Goal: Complete application form

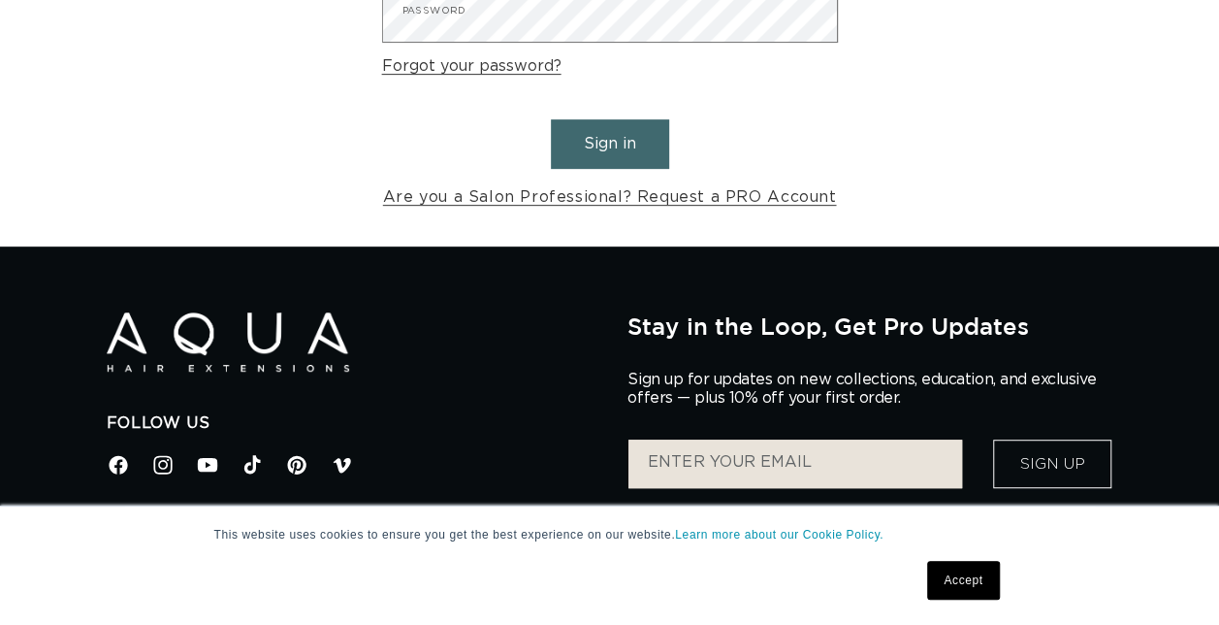
click at [640, 200] on link "Are you a Salon Professional? Request a PRO Account" at bounding box center [610, 197] width 454 height 28
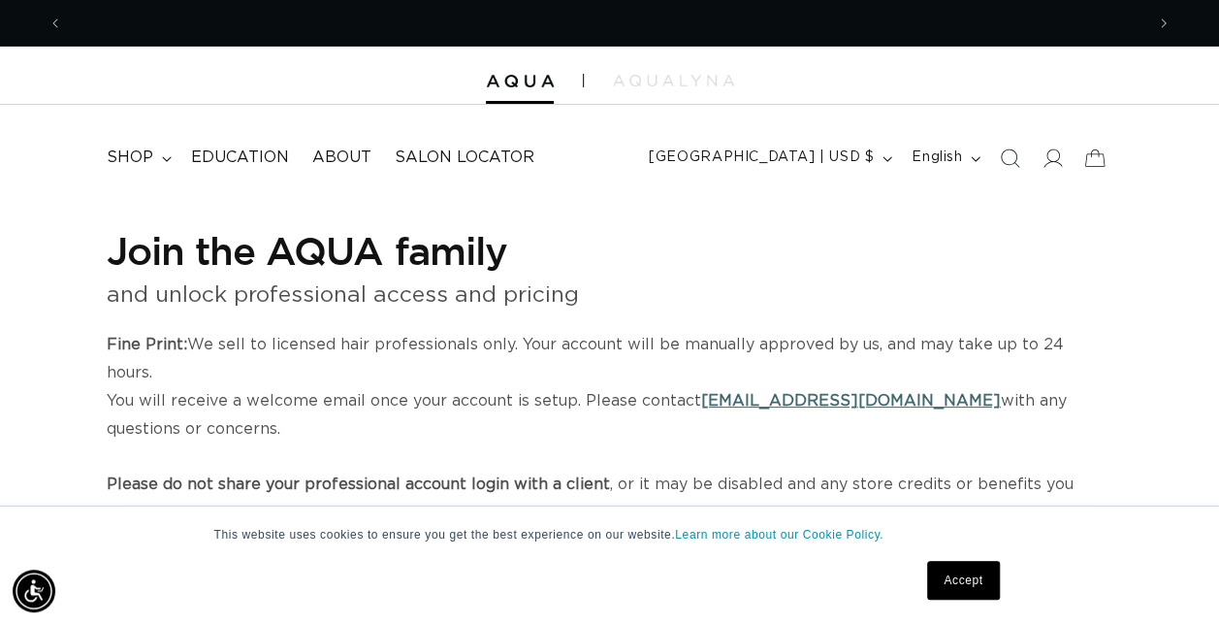
scroll to position [0, 1080]
select select "US"
select select "[GEOGRAPHIC_DATA]"
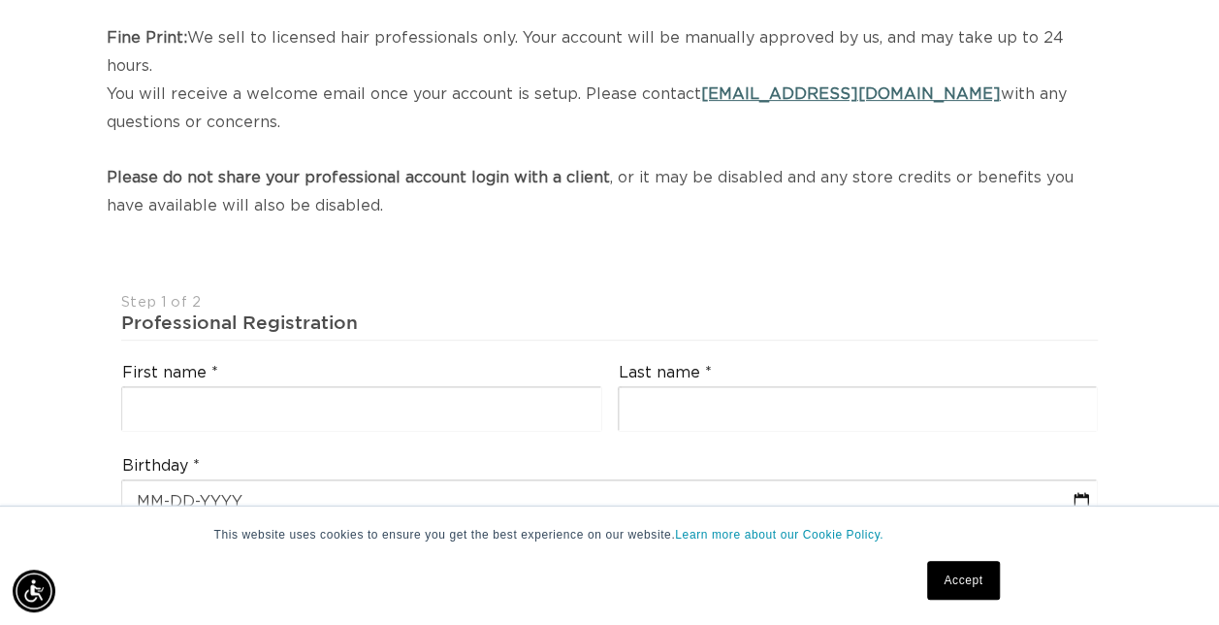
scroll to position [388, 0]
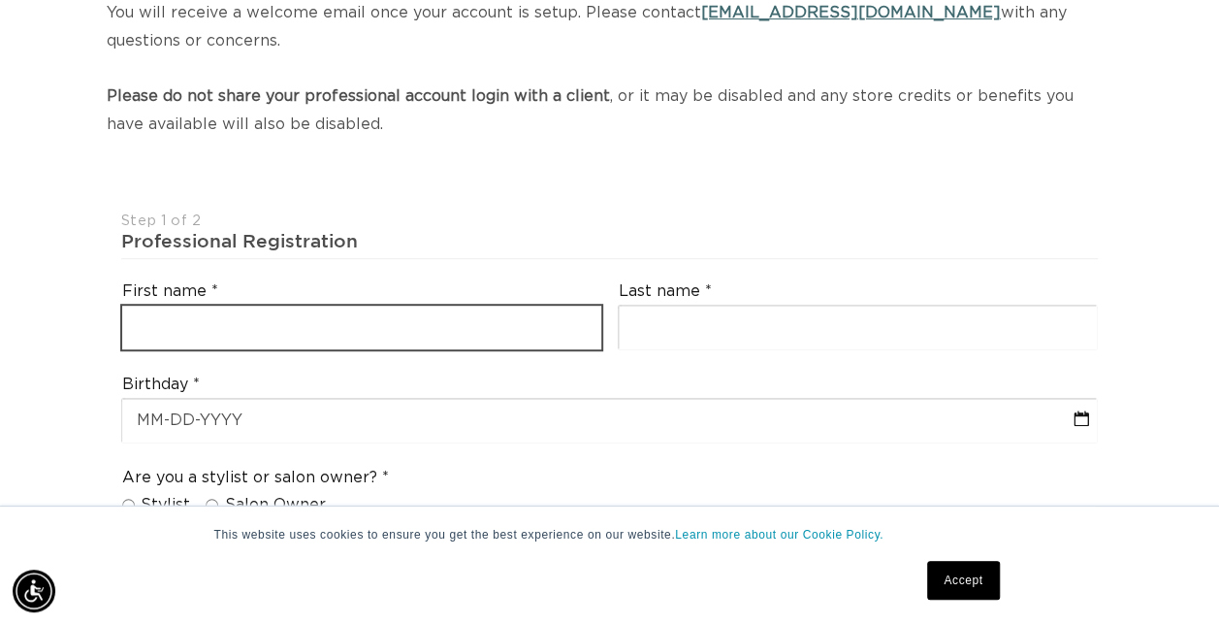
click at [400, 306] on input "text" at bounding box center [361, 327] width 479 height 44
type input "[PERSON_NAME]"
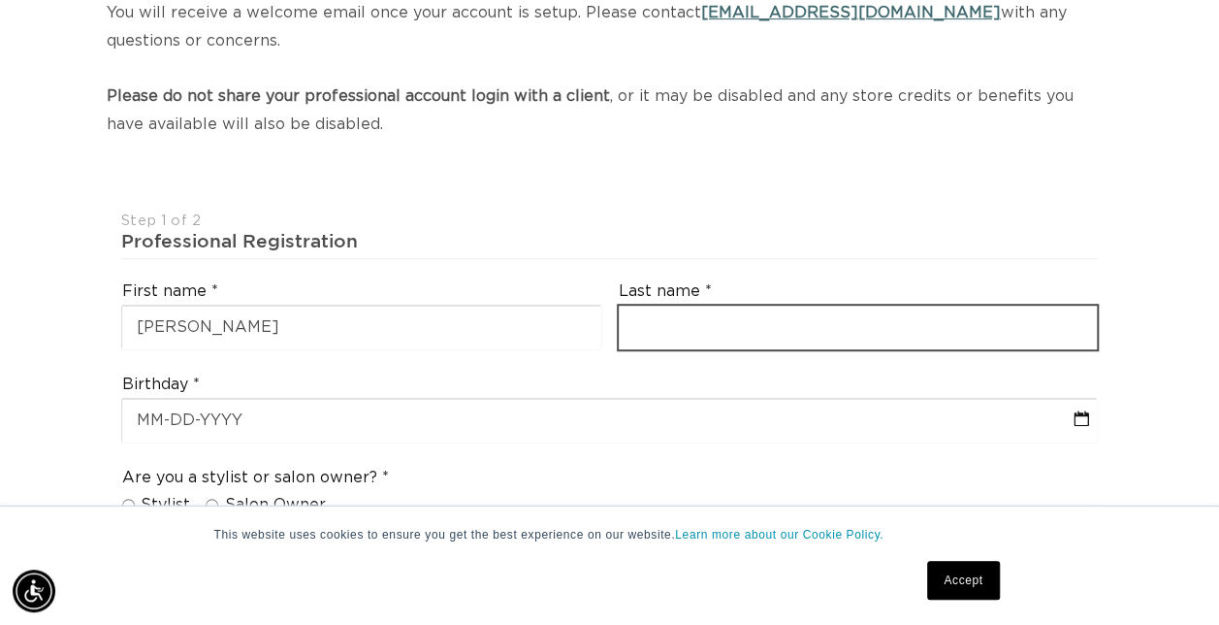
type input "[PERSON_NAME]"
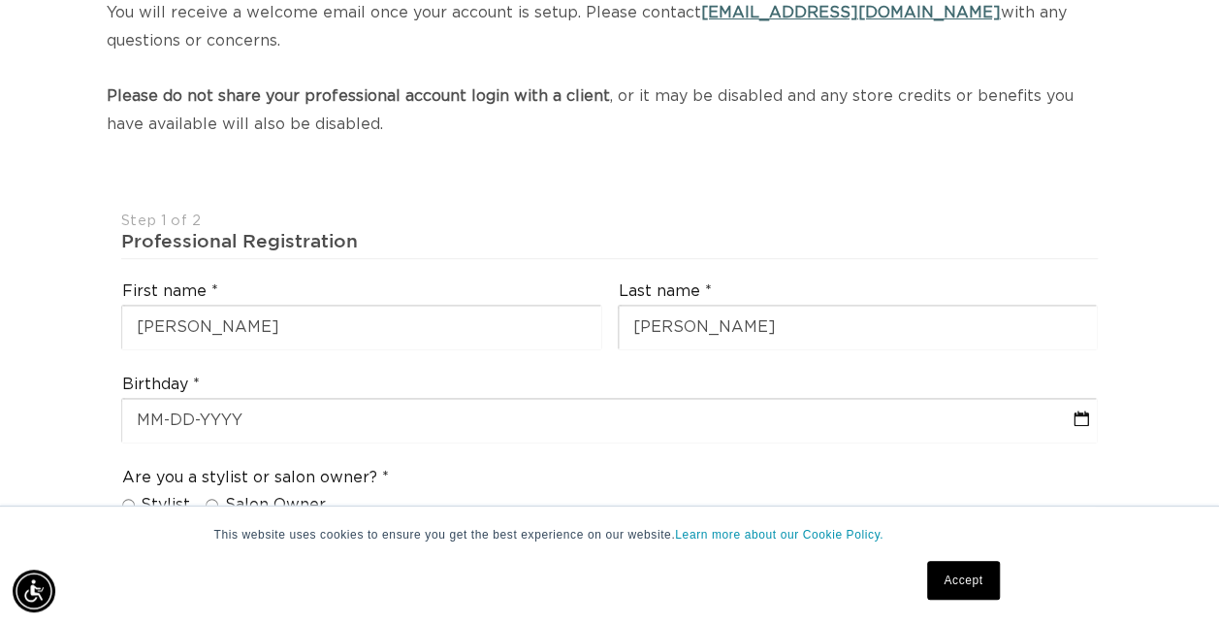
type input "[EMAIL_ADDRESS][DOMAIN_NAME]"
type input "08052"
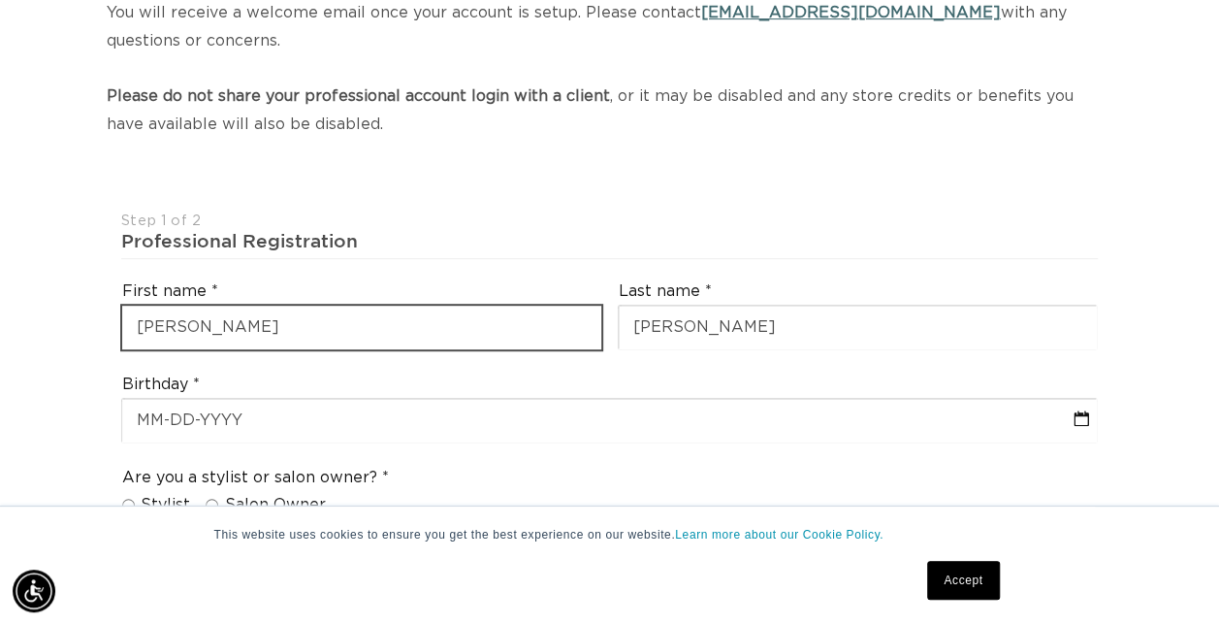
select select "9"
select select "2025"
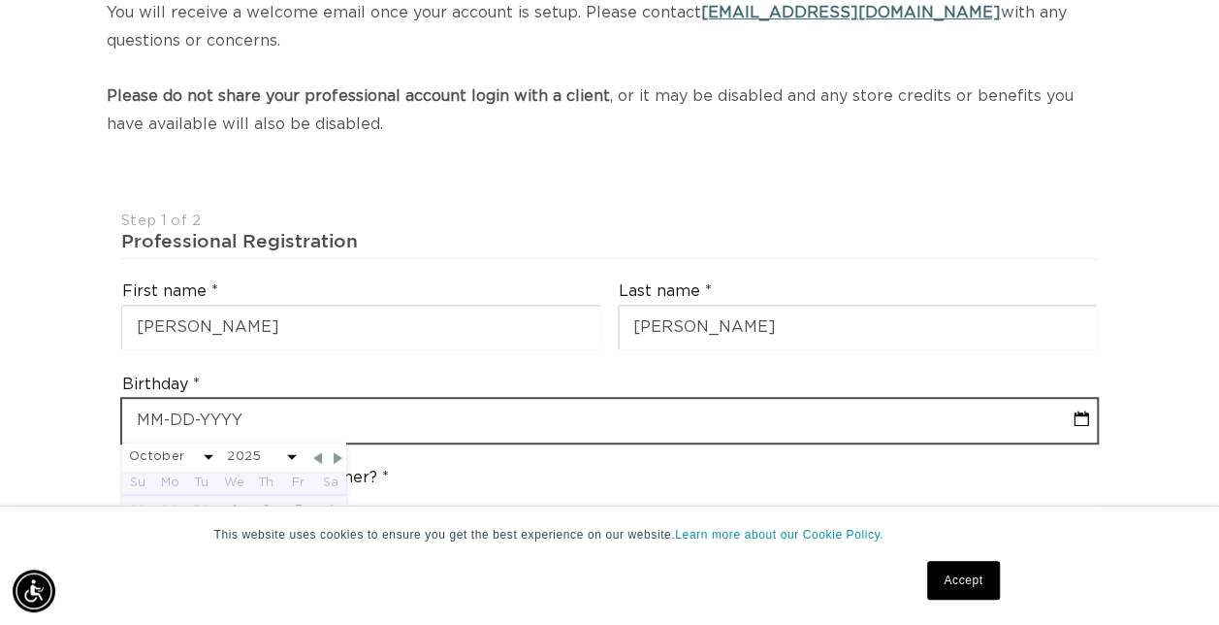
click at [386, 399] on input "text" at bounding box center [610, 421] width 976 height 44
select select "9"
select select "2025"
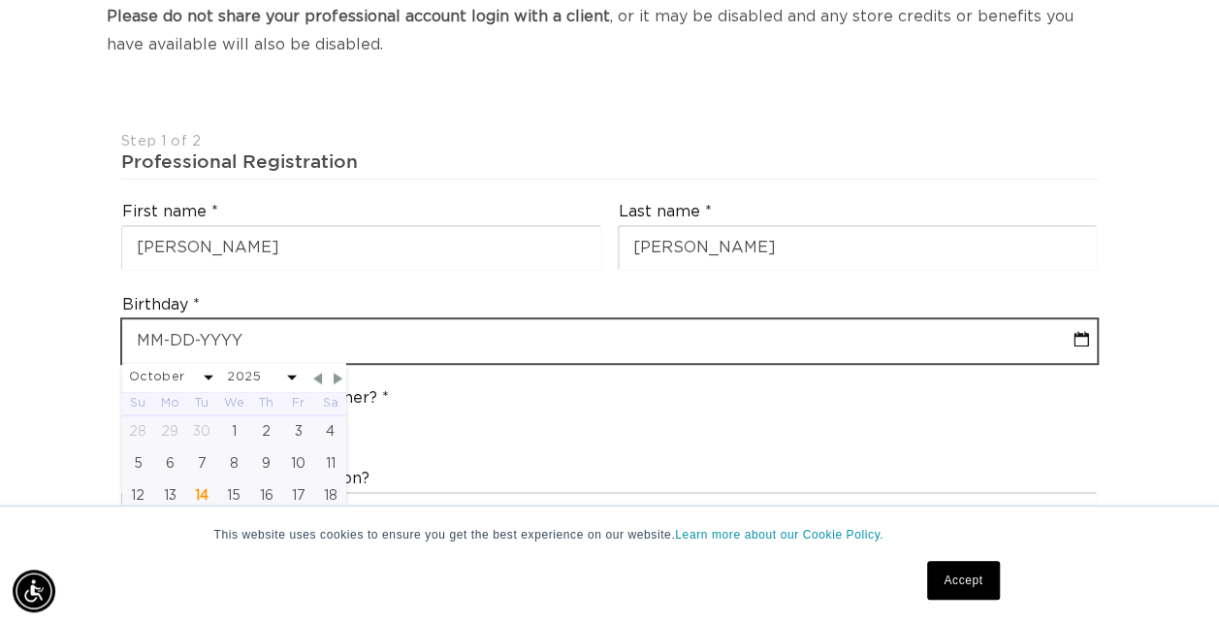
scroll to position [679, 0]
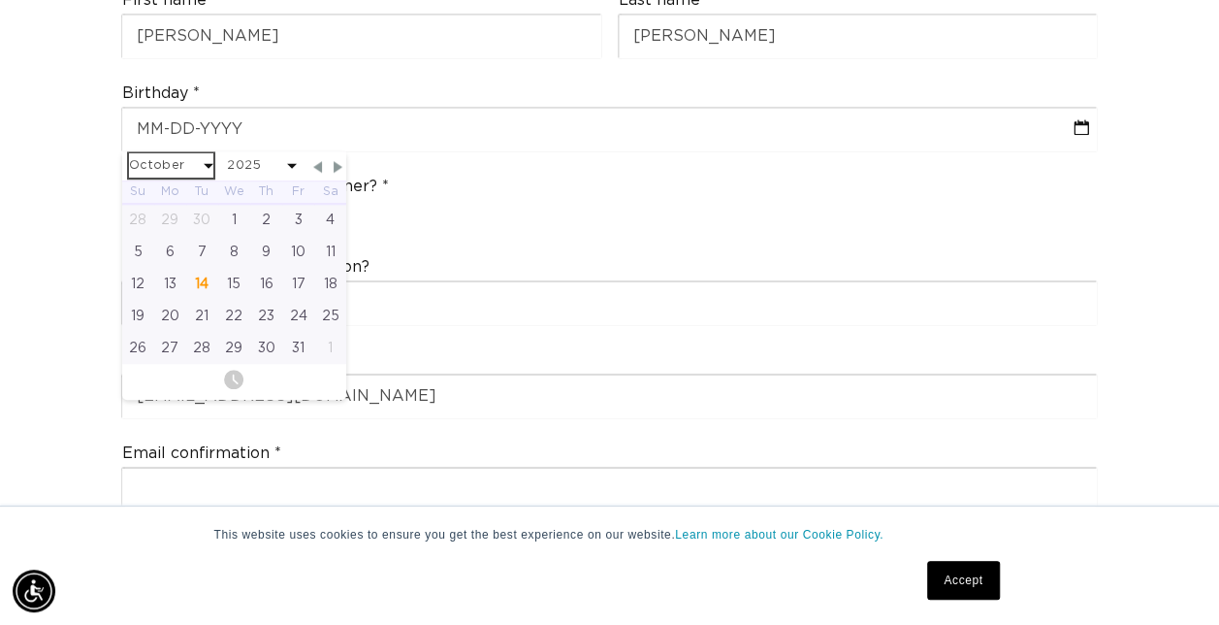
drag, startPoint x: 208, startPoint y: 130, endPoint x: 205, endPoint y: 149, distance: 19.6
click at [208, 153] on select "January February March April May June July August September October November De…" at bounding box center [171, 165] width 85 height 24
select select "3"
select select "2025"
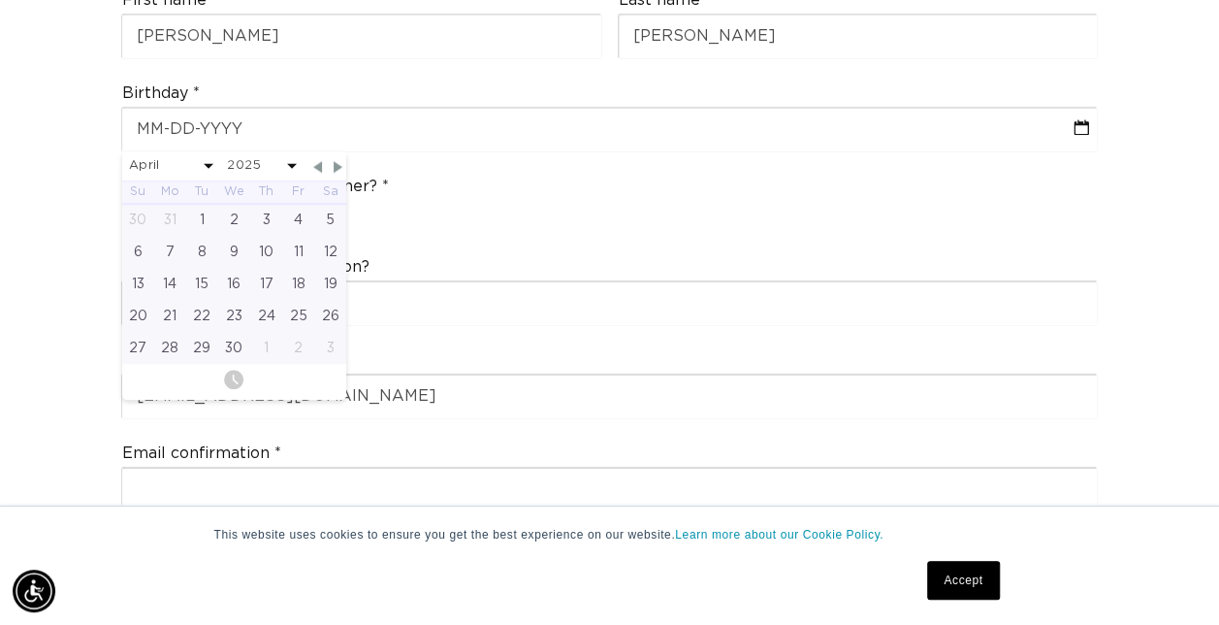
click at [327, 268] on div "19" at bounding box center [330, 284] width 32 height 32
type input "[DATE]"
select select "3"
select select "2025"
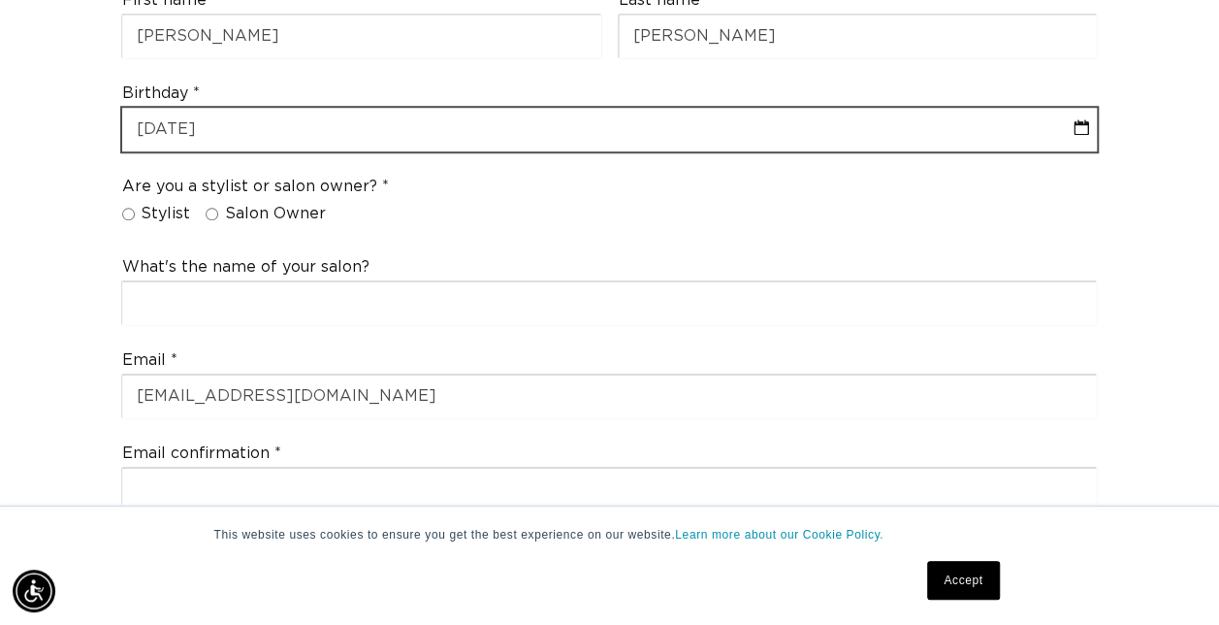
select select "3"
select select "2025"
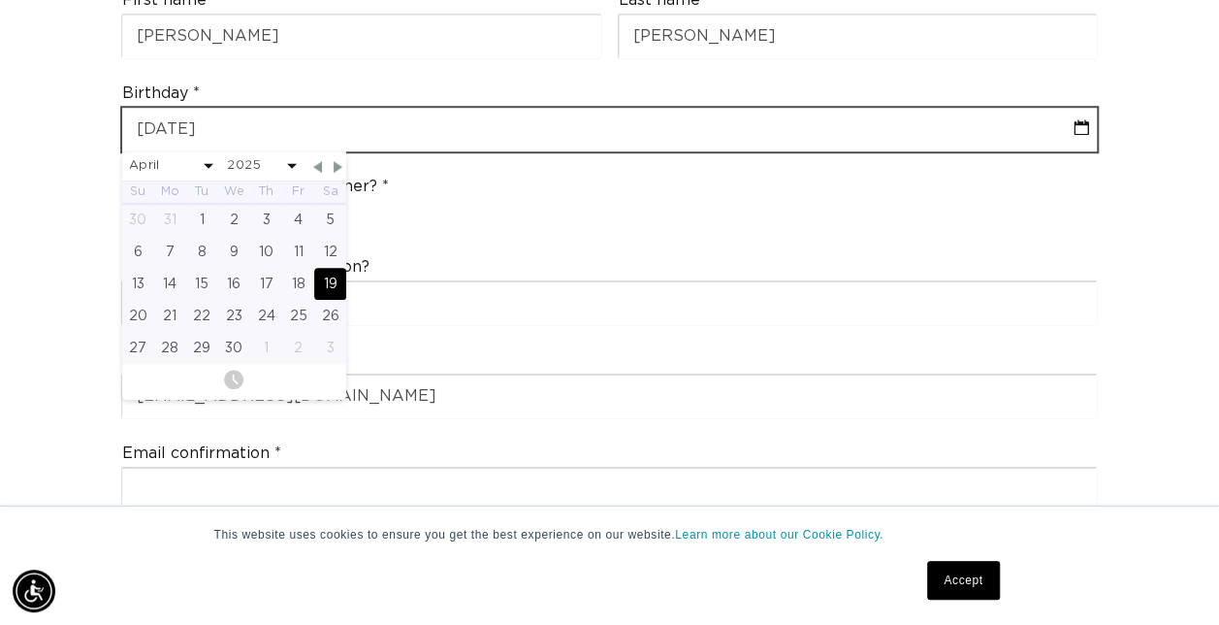
click at [228, 108] on input "[DATE]" at bounding box center [610, 130] width 976 height 44
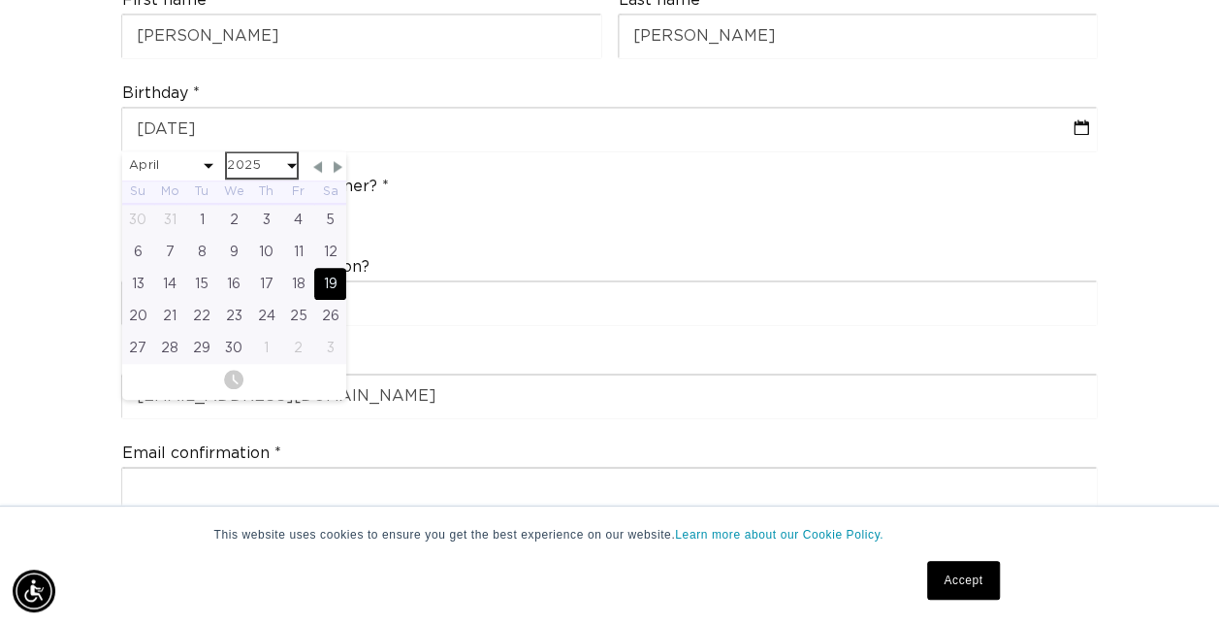
click at [264, 153] on select "2045 2044 2043 2042 2041 2040 2039 2038 2037 2036 2035 2034 2033 2032 2031 2030…" at bounding box center [262, 165] width 70 height 24
select select "3"
select select "1997"
click at [330, 268] on div "19" at bounding box center [330, 284] width 32 height 32
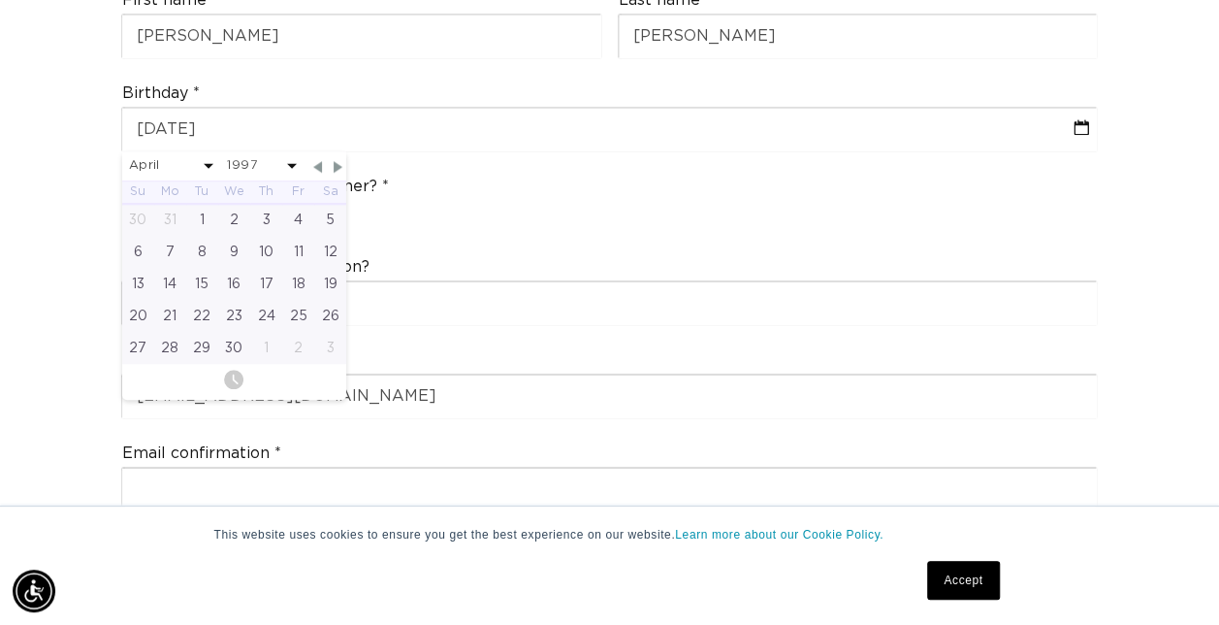
type input "[DATE]"
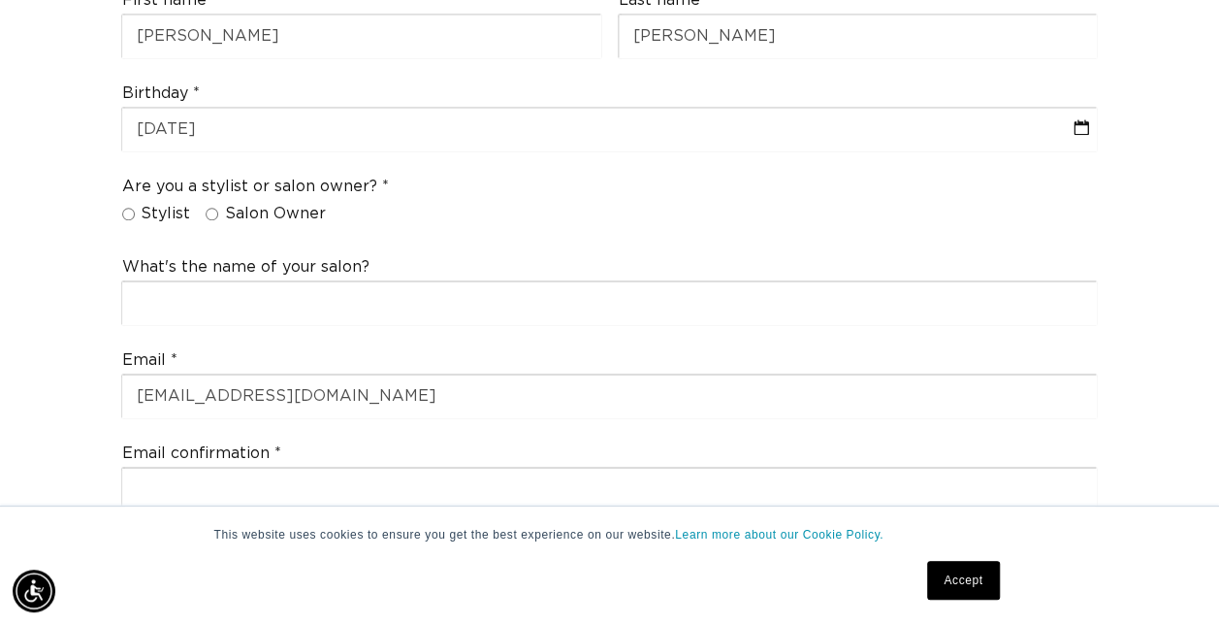
click at [429, 179] on div "Are you a stylist or salon owner? Stylist Salon Owner" at bounding box center [609, 205] width 993 height 74
click at [140, 204] on label "Stylist" at bounding box center [156, 214] width 69 height 20
click at [135, 208] on input "Stylist" at bounding box center [128, 214] width 13 height 13
radio input "true"
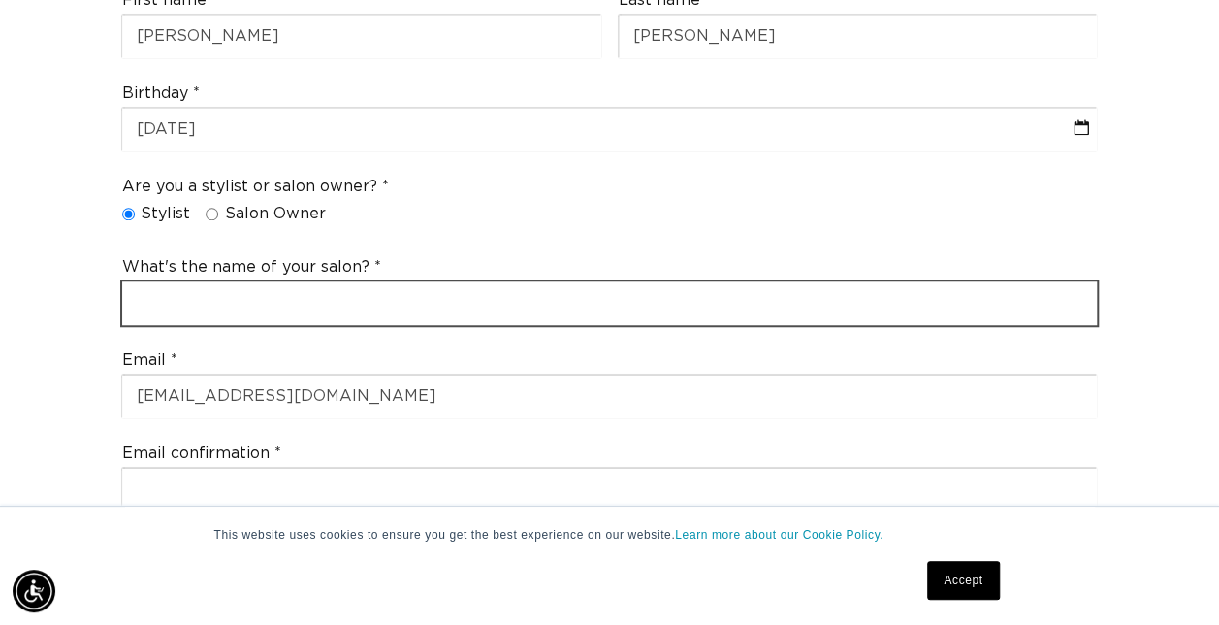
click at [206, 281] on input "text" at bounding box center [610, 303] width 976 height 44
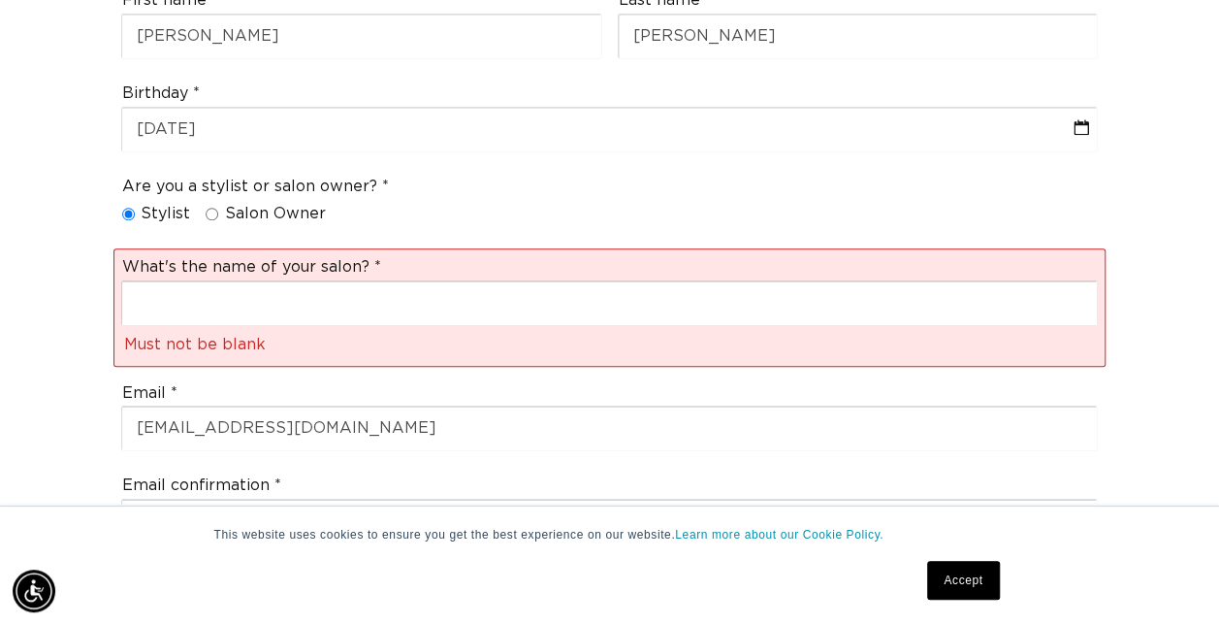
scroll to position [0, 2162]
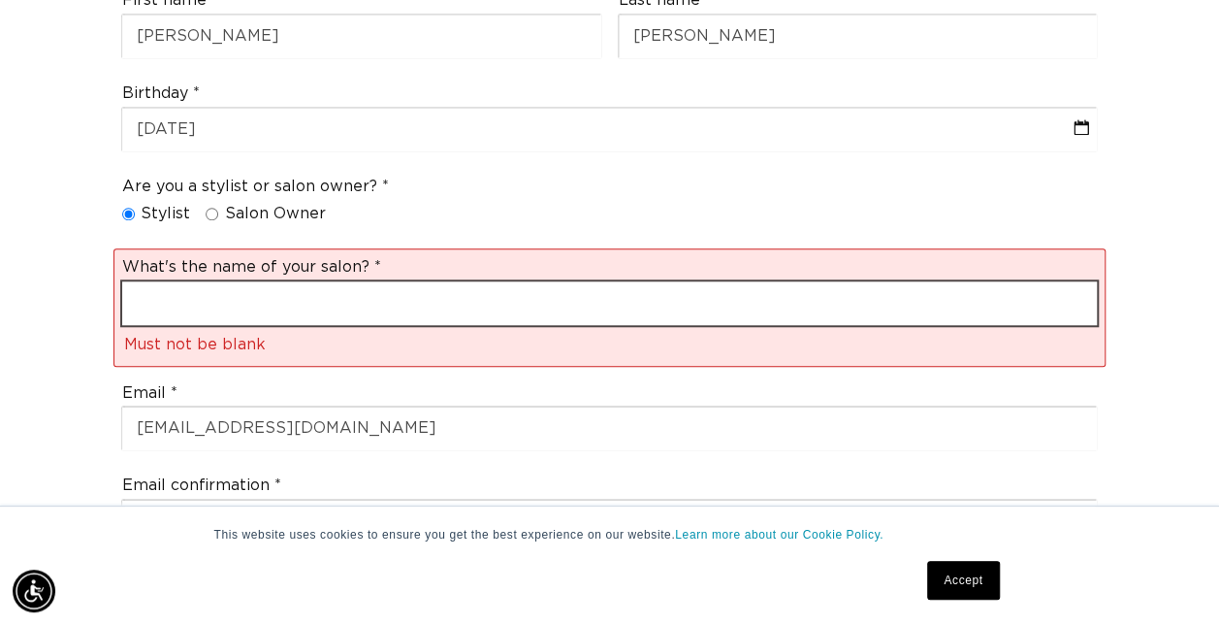
click at [207, 281] on input "text" at bounding box center [610, 303] width 976 height 44
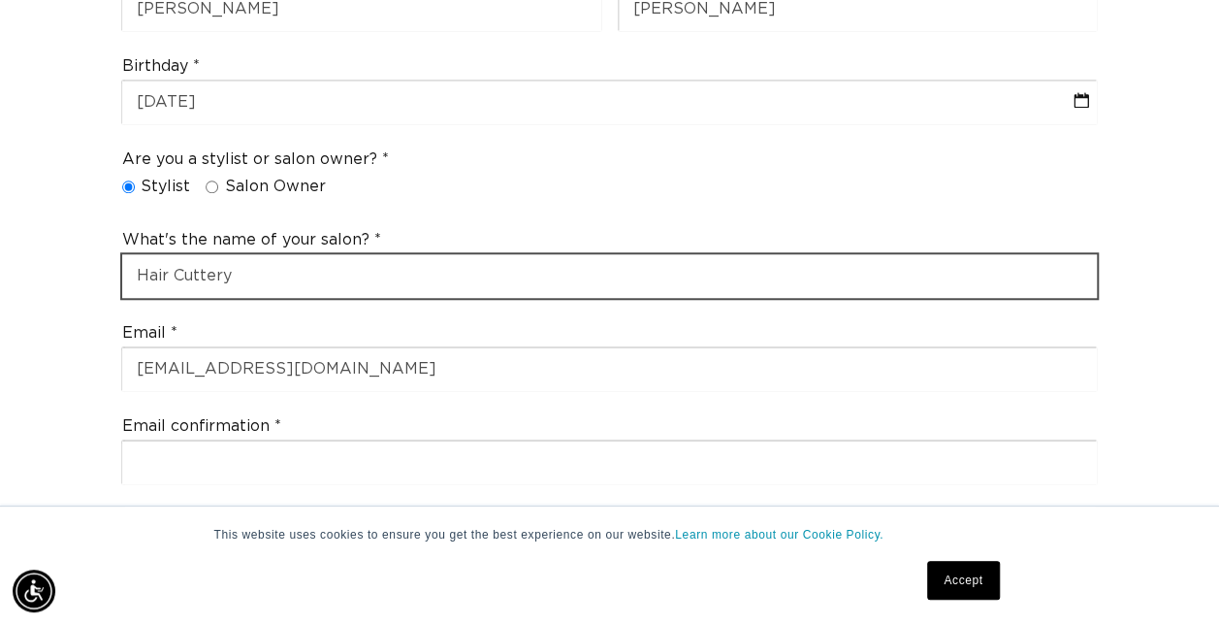
scroll to position [776, 0]
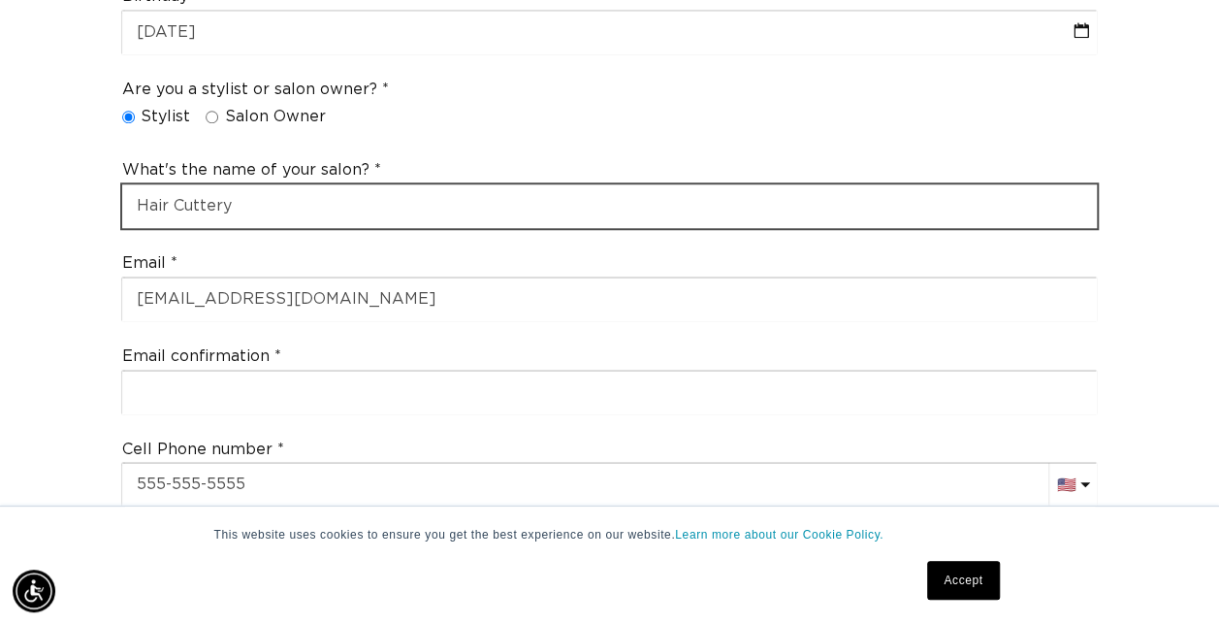
type input "Hair Cuttery"
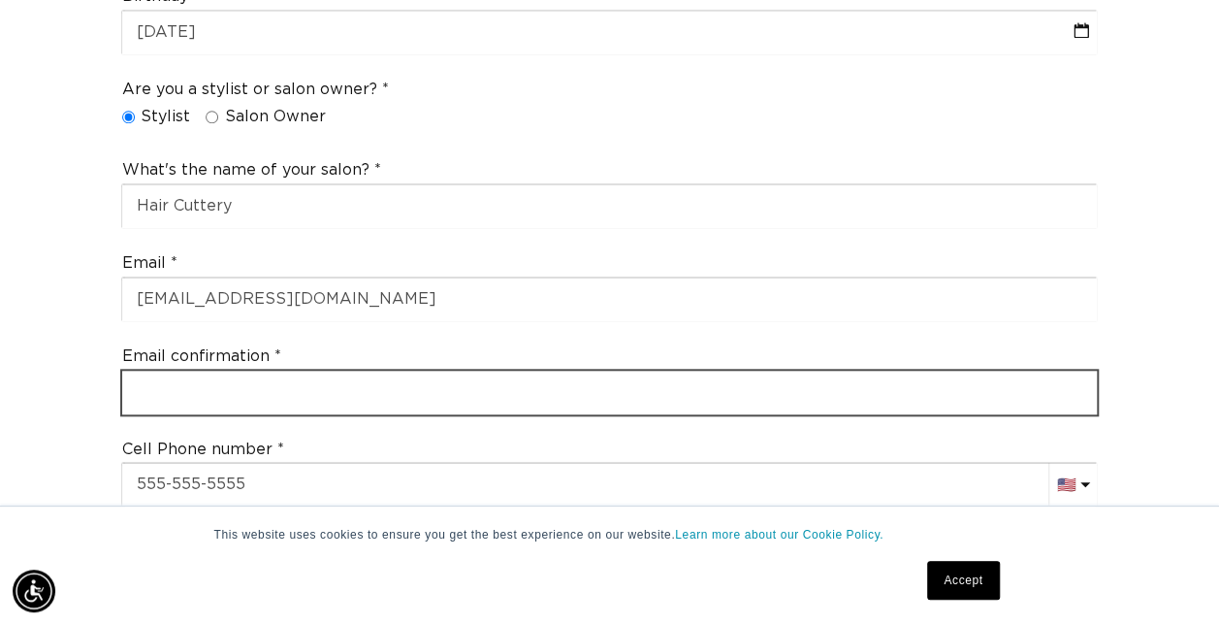
click at [500, 370] on input "email" at bounding box center [610, 392] width 976 height 44
type input "[EMAIL_ADDRESS][DOMAIN_NAME]"
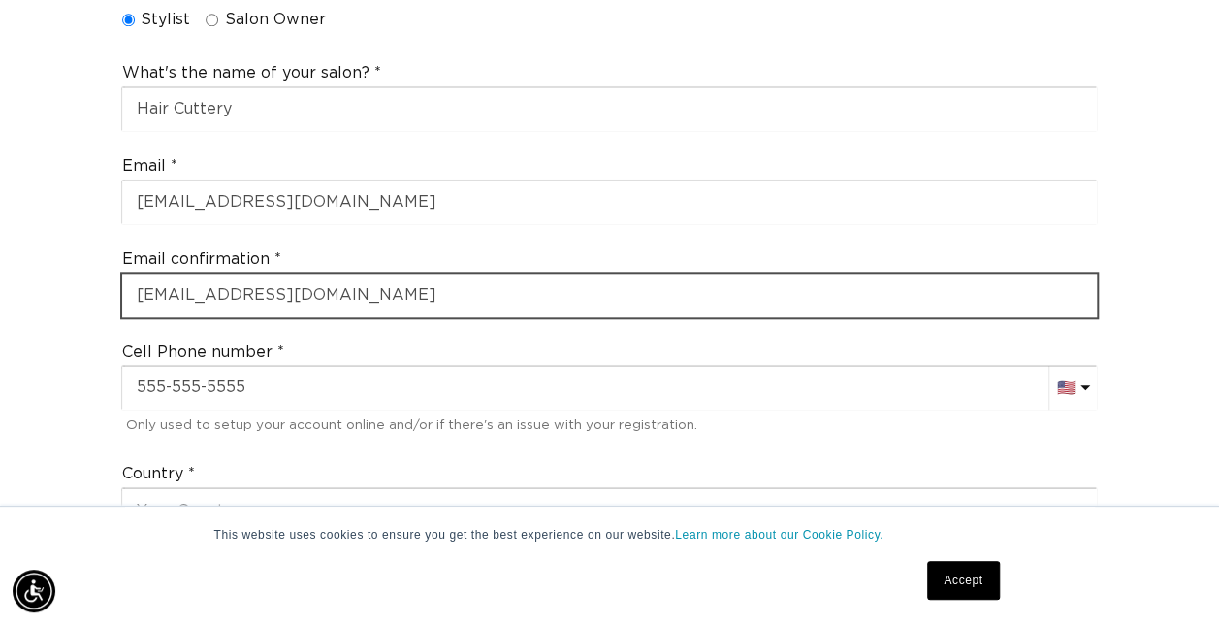
scroll to position [970, 0]
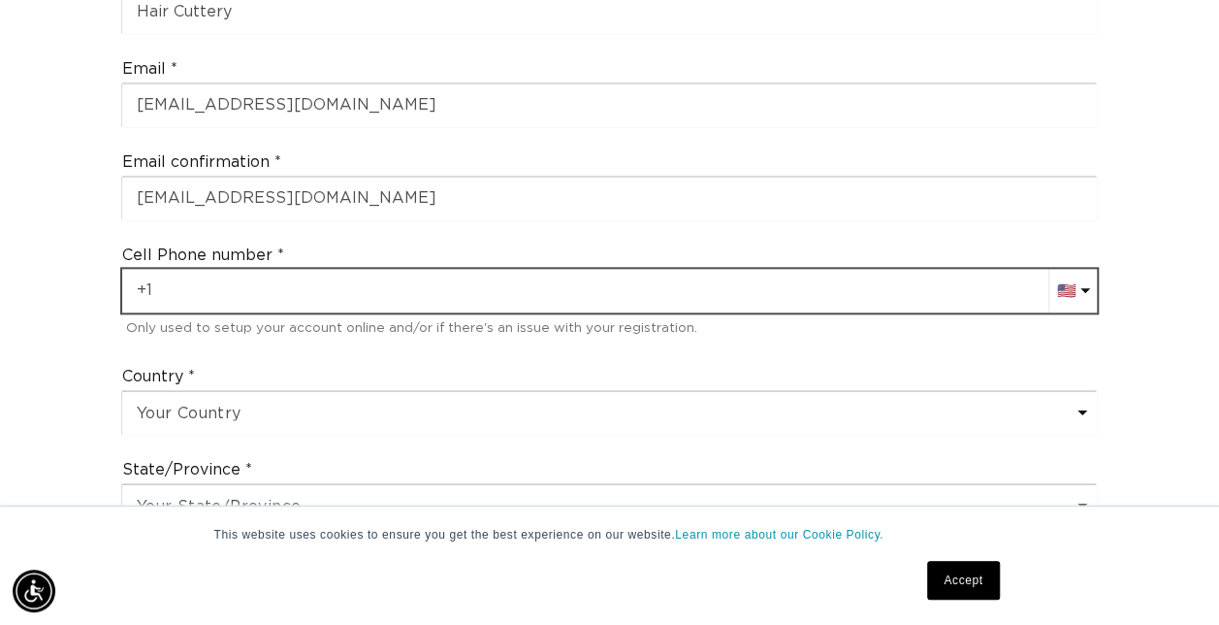
click at [273, 269] on input "+1" at bounding box center [610, 291] width 976 height 44
type input "[PHONE_NUMBER]"
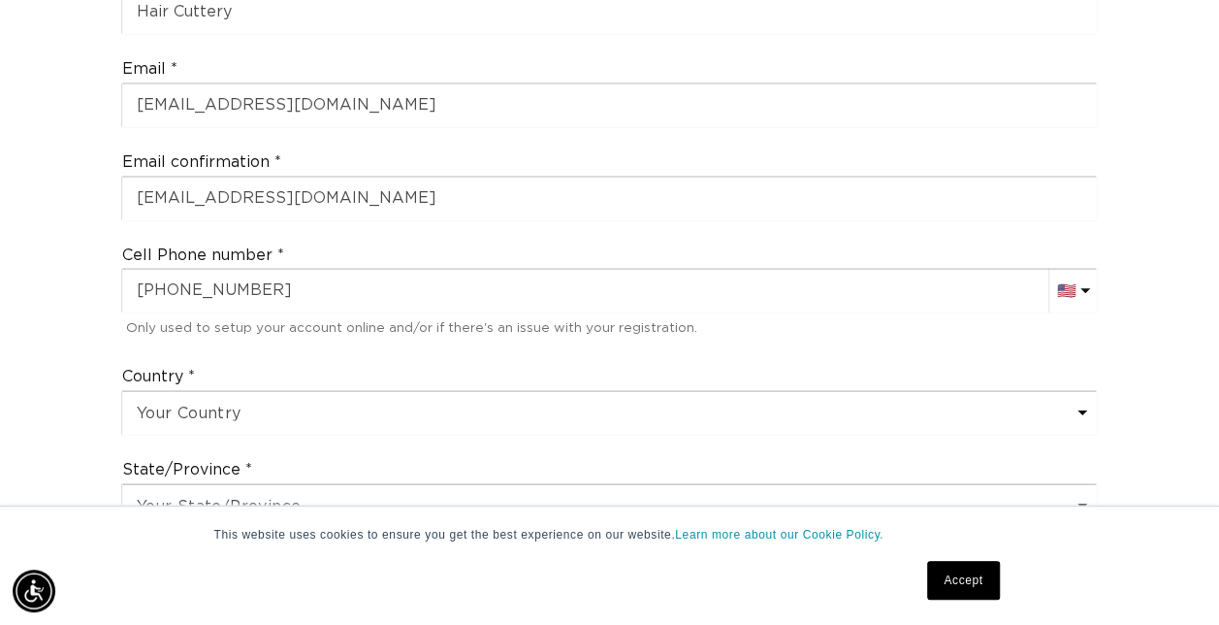
click at [278, 312] on div "Cell Phone number AC (+247) [GEOGRAPHIC_DATA] (+93) 🇦🇫 [GEOGRAPHIC_DATA] (+355)…" at bounding box center [609, 293] width 993 height 113
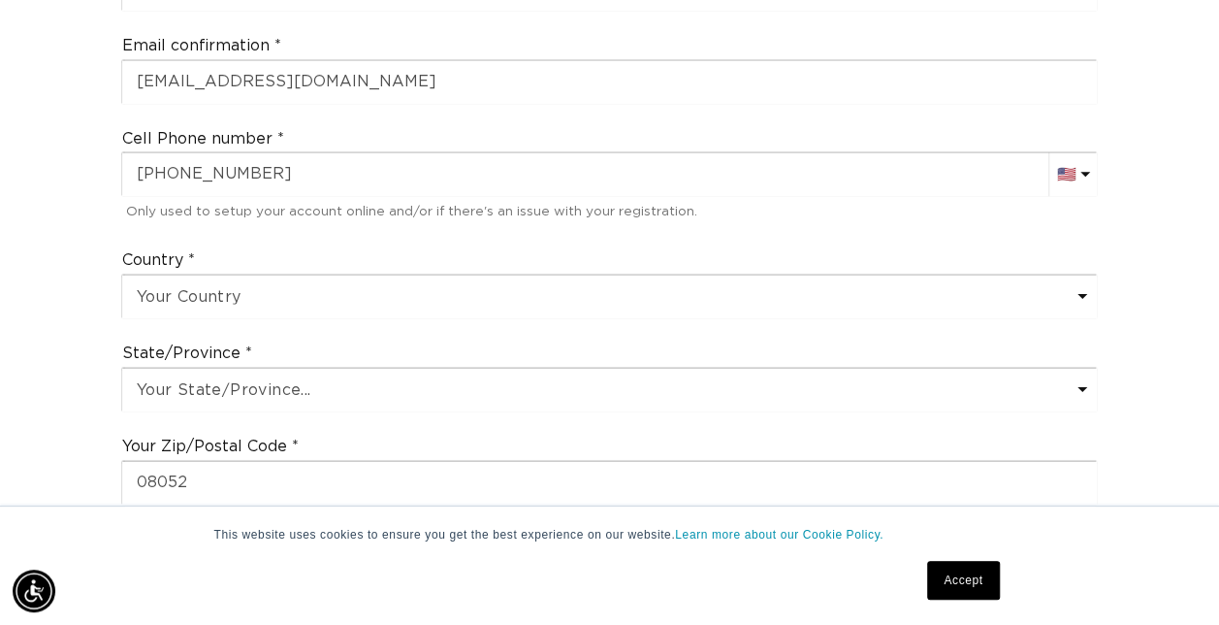
scroll to position [1261, 0]
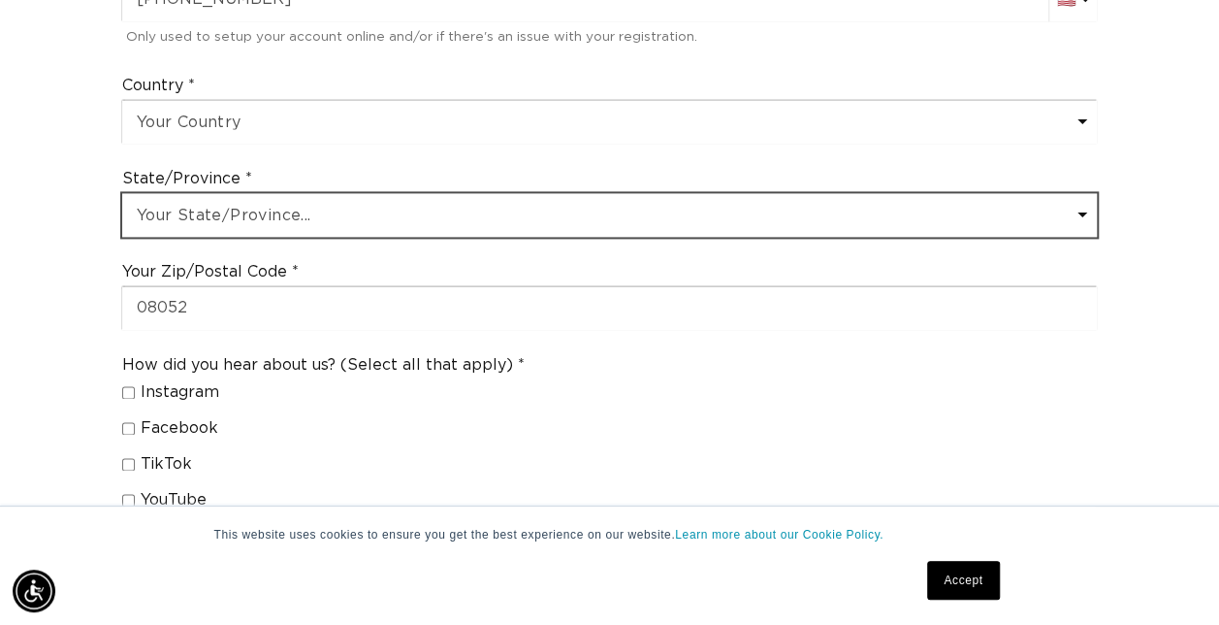
click at [270, 193] on select "Your State/Province... [US_STATE] [US_STATE] [US_STATE] [US_STATE] [US_STATE] […" at bounding box center [610, 215] width 976 height 44
select select "[US_STATE]"
click at [122, 193] on select "Your State/Province... [US_STATE] [US_STATE] [US_STATE] [US_STATE] [US_STATE] […" at bounding box center [610, 215] width 976 height 44
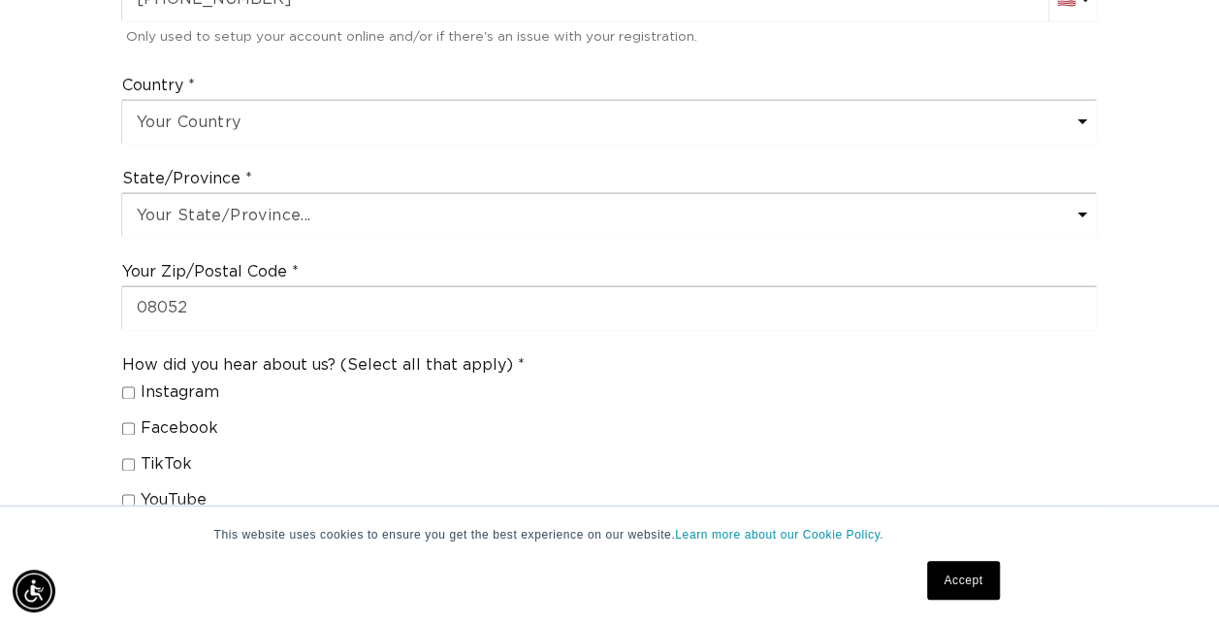
click at [97, 280] on div "Join the AQUA family and unlock professional access and pricing Fine Print: We …" at bounding box center [609, 93] width 1219 height 2310
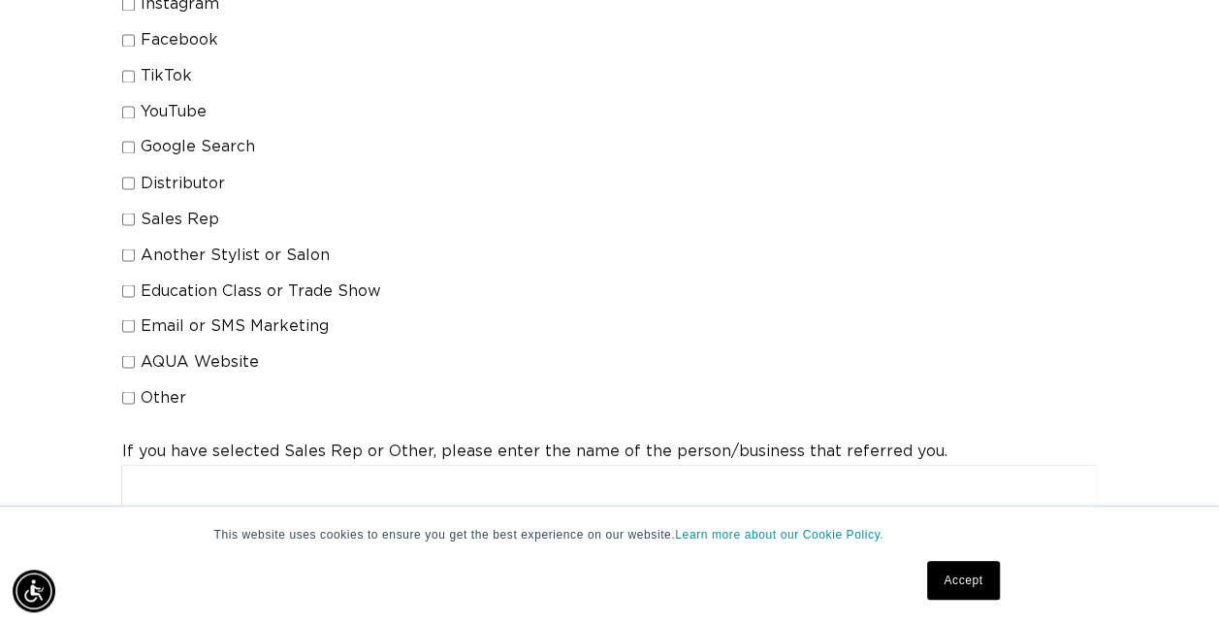
scroll to position [0, 0]
click at [129, 351] on label "AQUA Website" at bounding box center [315, 361] width 387 height 20
click at [129, 355] on input "AQUA Website" at bounding box center [128, 361] width 13 height 13
checkbox input "true"
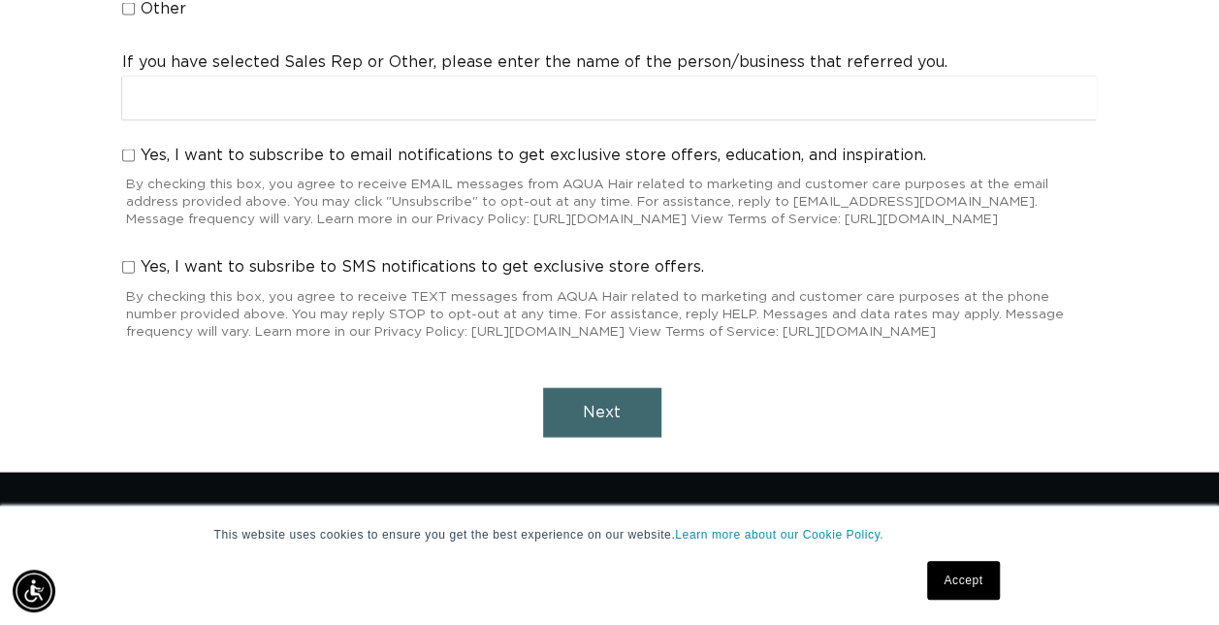
scroll to position [0, 1080]
click at [582, 405] on button "Next" at bounding box center [602, 412] width 118 height 49
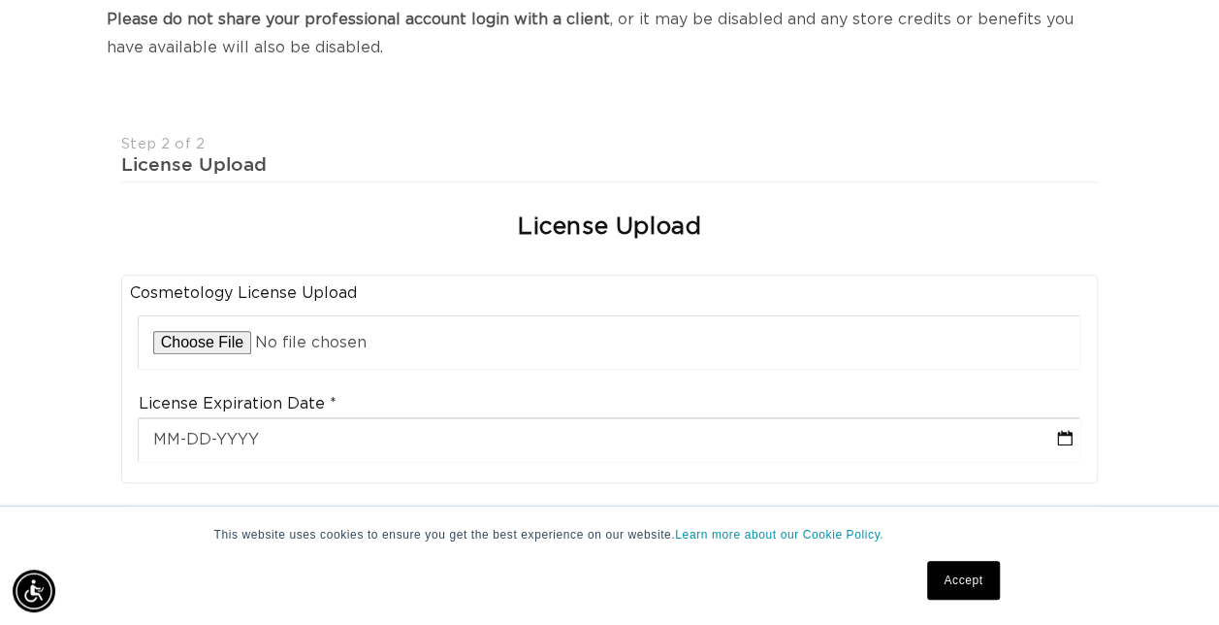
scroll to position [0, 2162]
click at [321, 316] on input "file" at bounding box center [610, 342] width 943 height 52
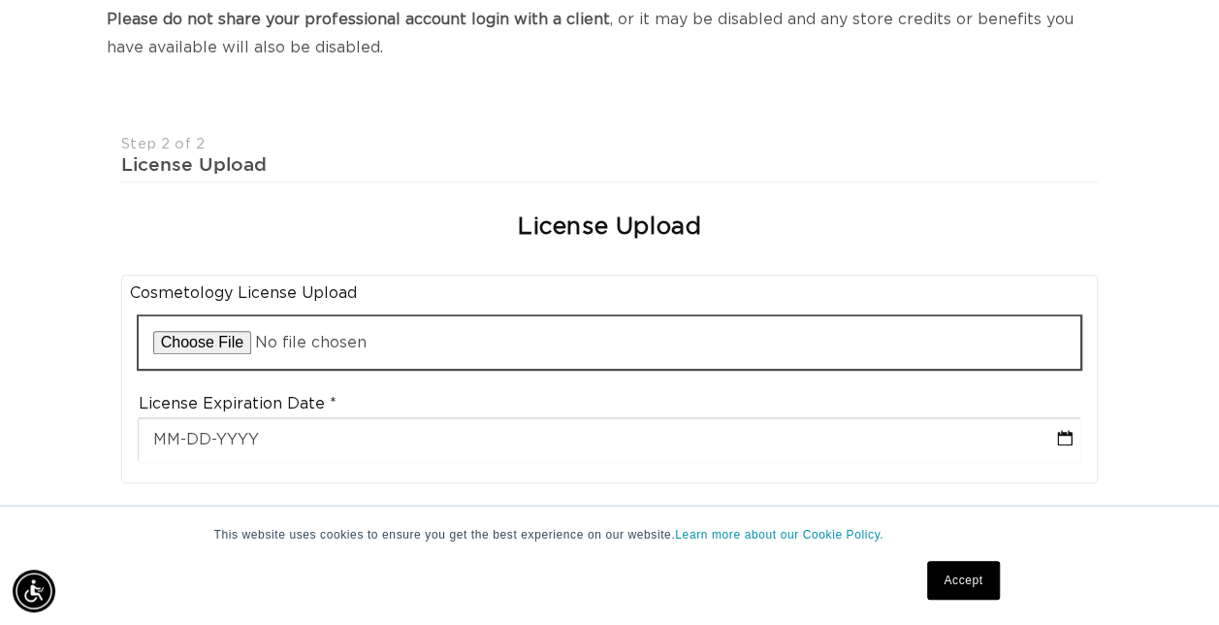
scroll to position [0, 0]
